Goal: Information Seeking & Learning: Find specific fact

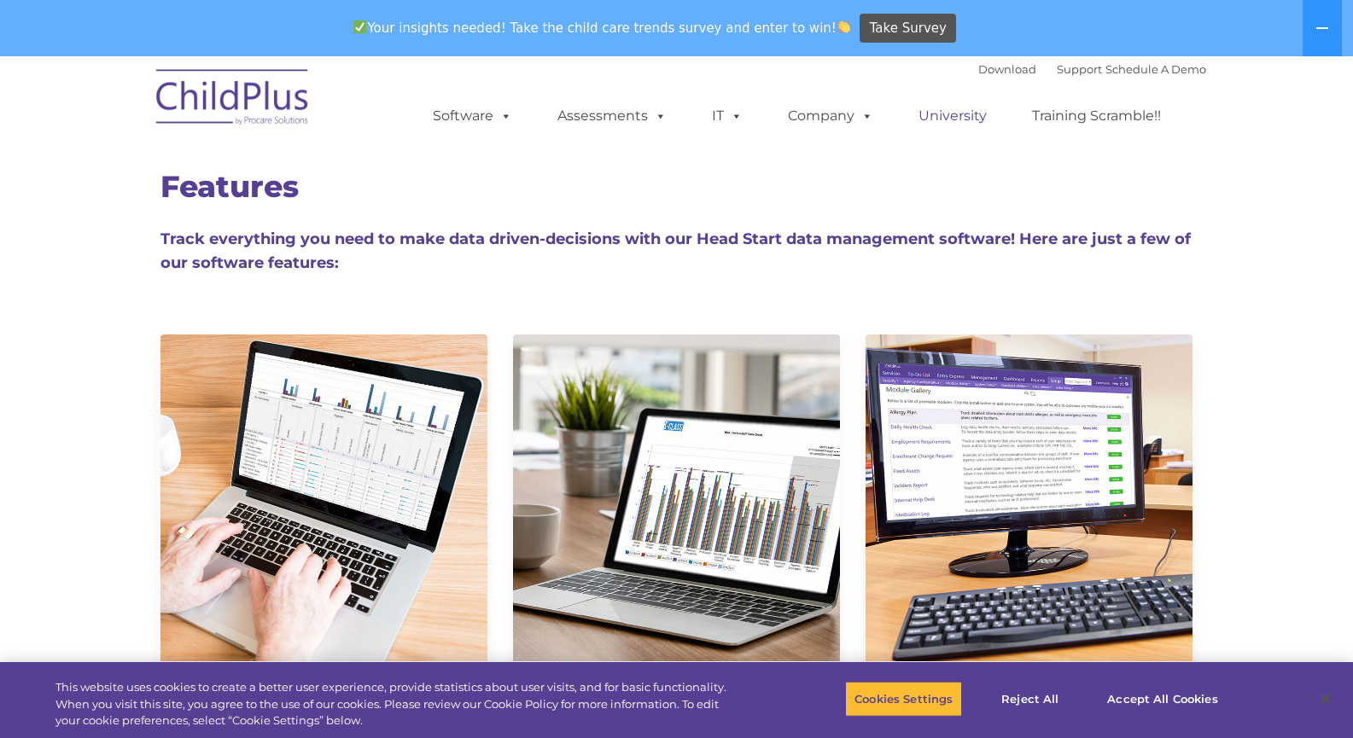
click at [969, 114] on link "University" at bounding box center [952, 116] width 102 height 34
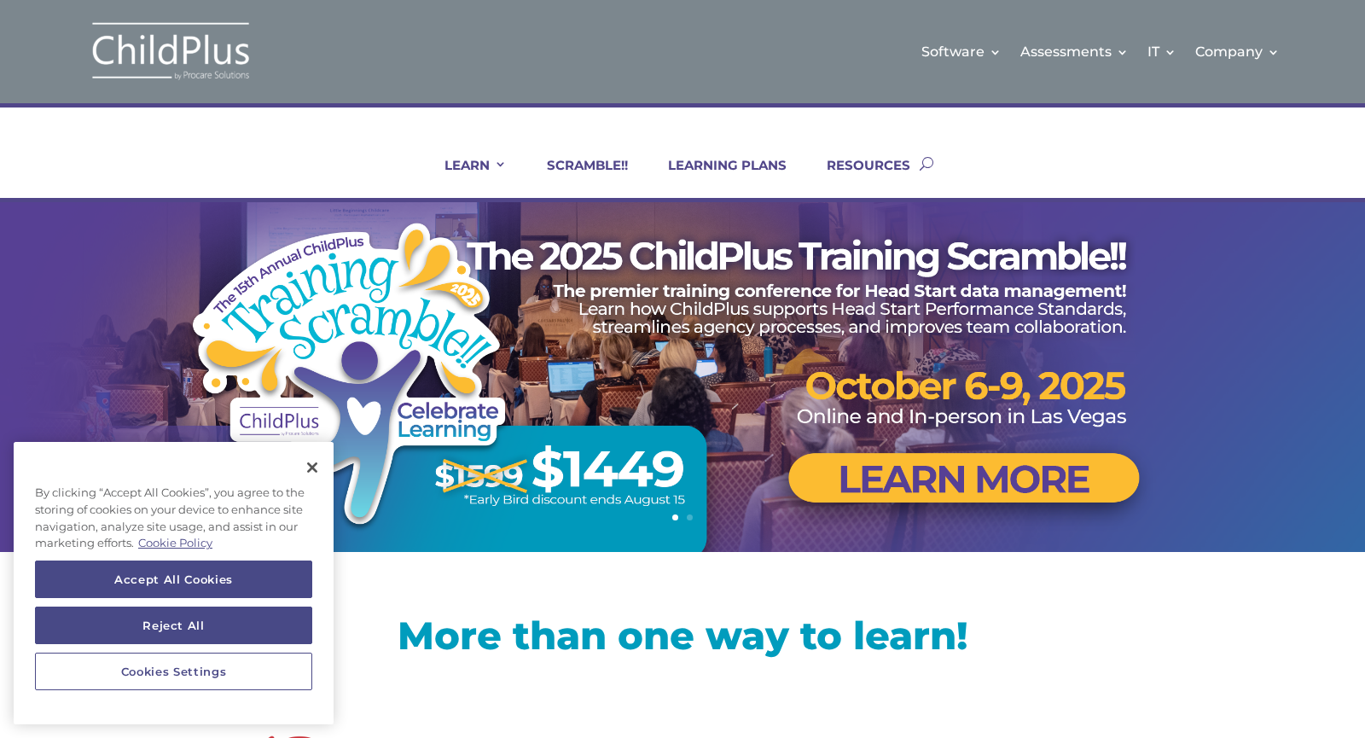
click at [923, 160] on button "button" at bounding box center [927, 163] width 14 height 69
click at [843, 163] on input "search" at bounding box center [662, 163] width 1051 height 18
type input "inkind"
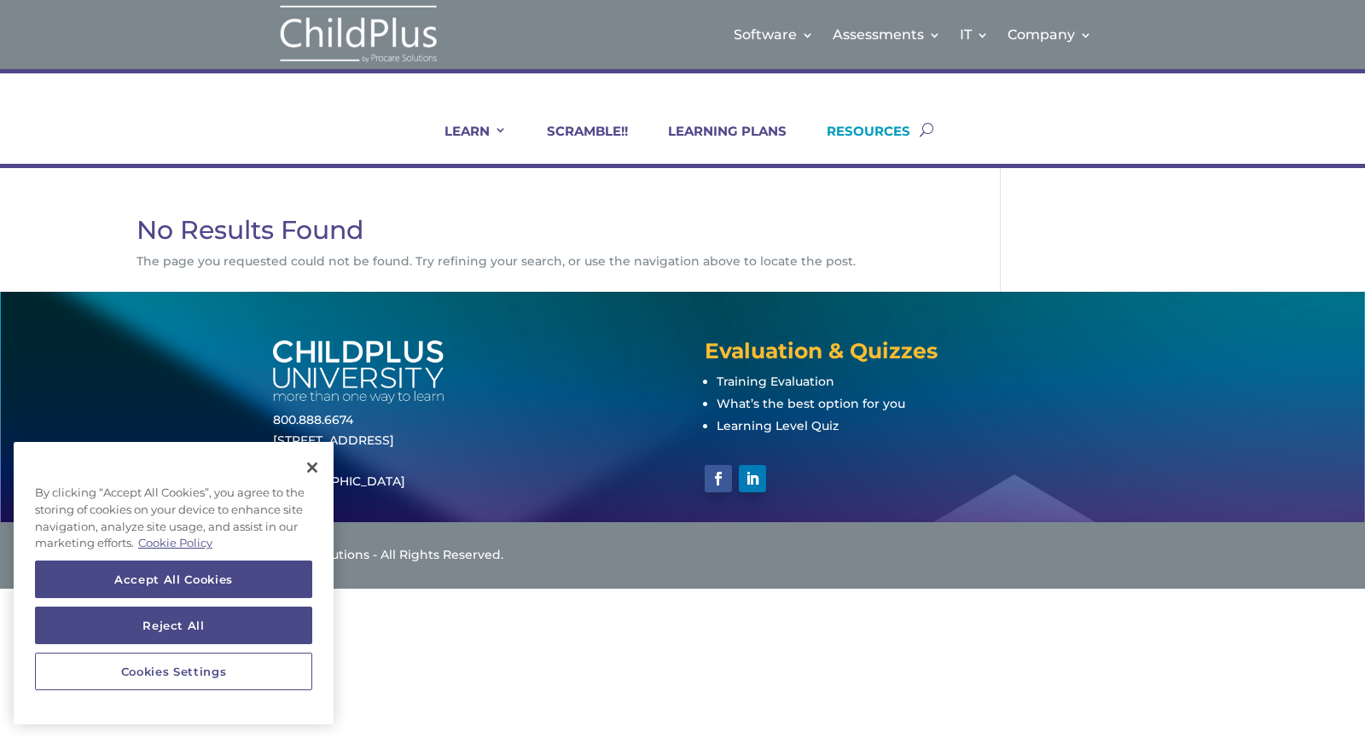
click at [893, 136] on link "RESOURCES" at bounding box center [858, 143] width 105 height 41
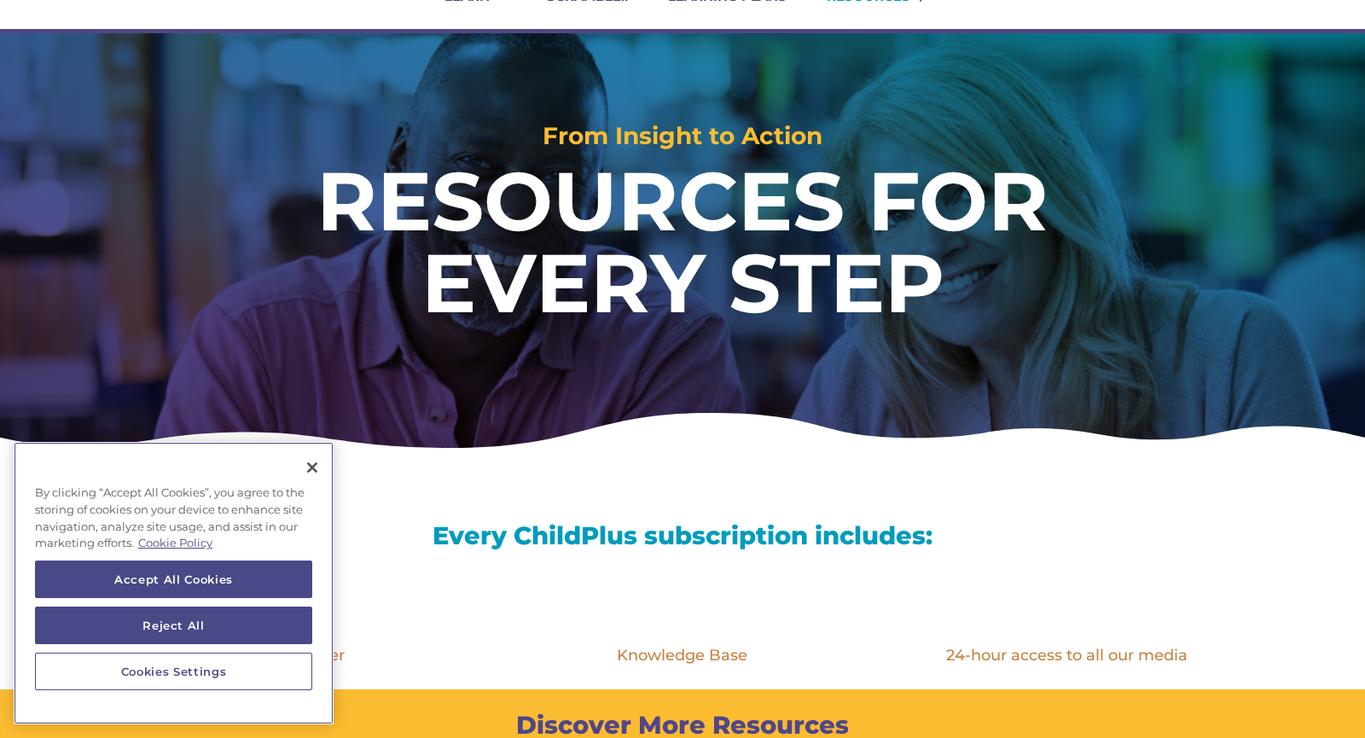
scroll to position [137, 0]
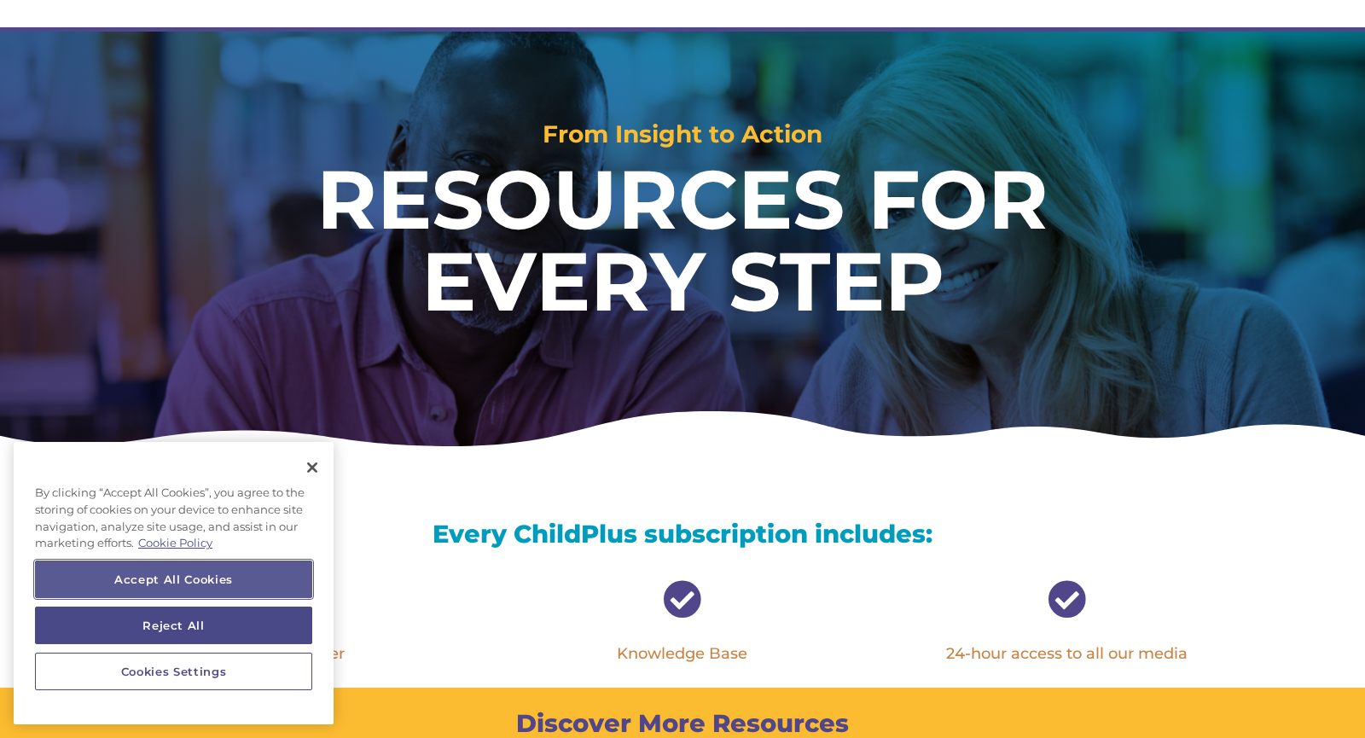
click at [228, 582] on button "Accept All Cookies" at bounding box center [173, 580] width 277 height 38
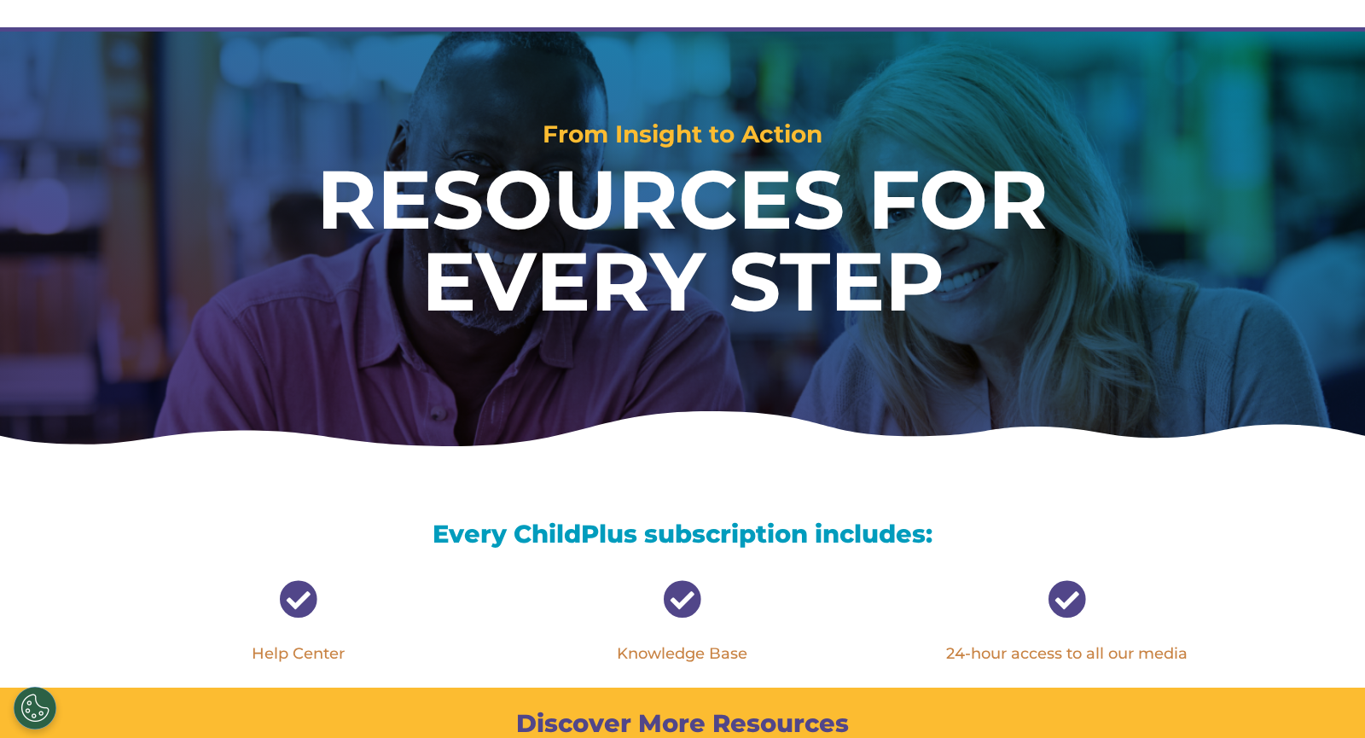
scroll to position [0, 0]
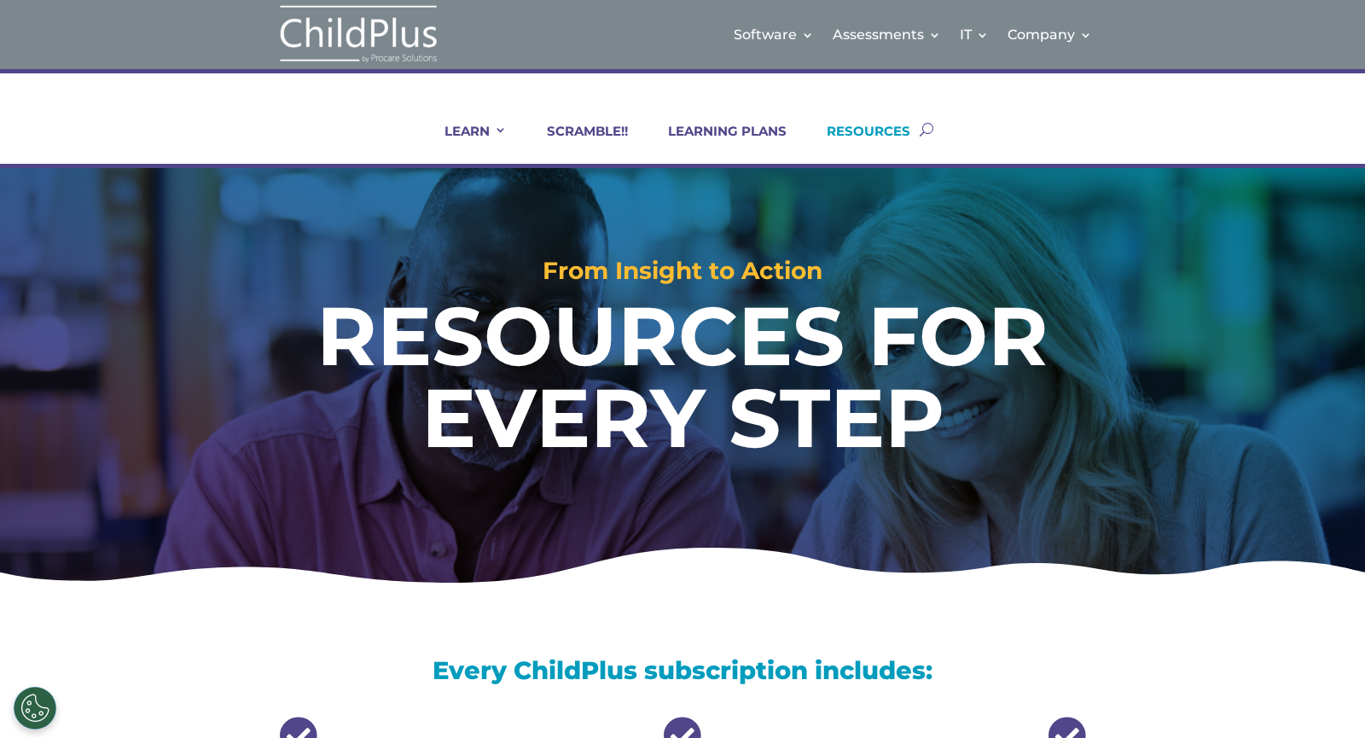
click at [875, 131] on link "RESOURCES" at bounding box center [858, 143] width 105 height 41
click at [931, 132] on button "button" at bounding box center [927, 129] width 14 height 69
click at [877, 126] on input "search" at bounding box center [662, 128] width 1051 height 18
type input "in-kind"
